Goal: Task Accomplishment & Management: Manage account settings

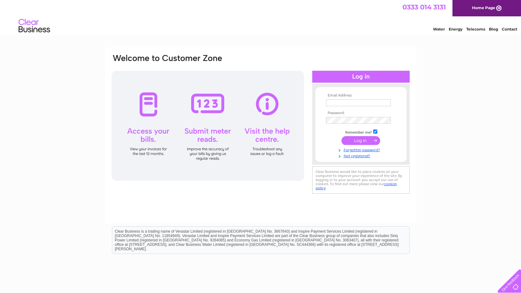
type input "barry@customworks.co.uk"
click at [371, 140] on input "submit" at bounding box center [361, 140] width 39 height 9
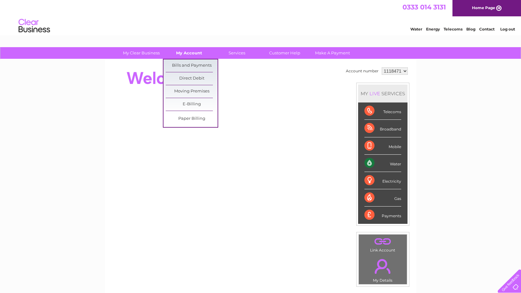
click at [197, 52] on link "My Account" at bounding box center [189, 53] width 52 height 12
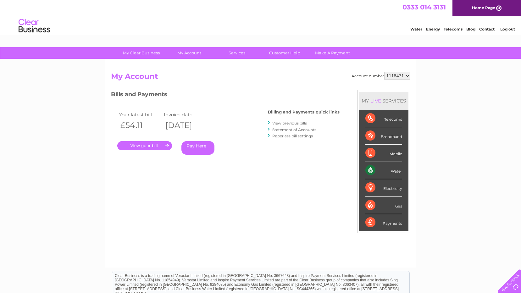
click at [158, 145] on link "." at bounding box center [144, 145] width 55 height 9
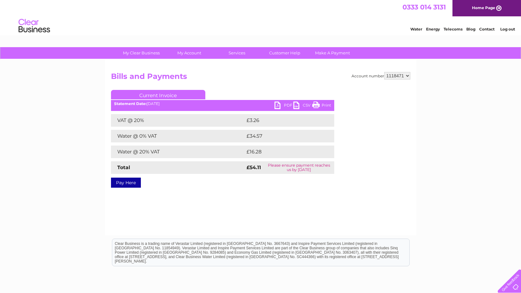
click at [280, 105] on link "PDF" at bounding box center [284, 106] width 19 height 9
